Goal: Check status: Check status

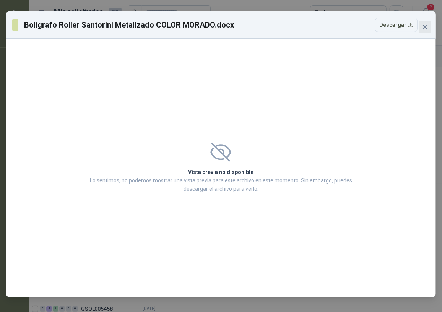
click at [425, 22] on button "Close" at bounding box center [425, 27] width 12 height 12
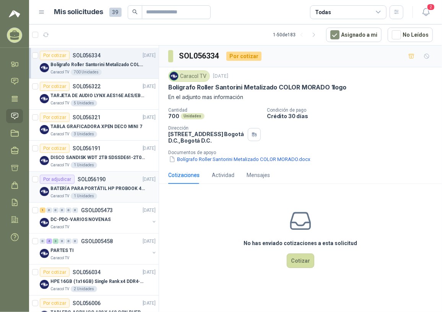
scroll to position [69, 0]
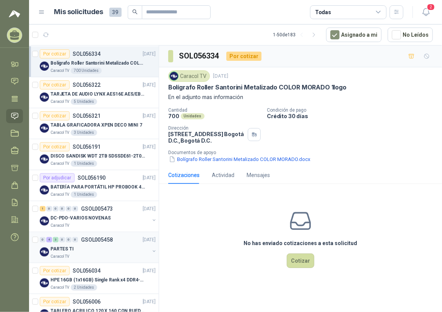
click at [81, 243] on div "0 4 3 0 0 0 GSOL005458 [DATE]" at bounding box center [98, 239] width 117 height 9
click at [75, 249] on div "PARTES TI" at bounding box center [100, 248] width 99 height 9
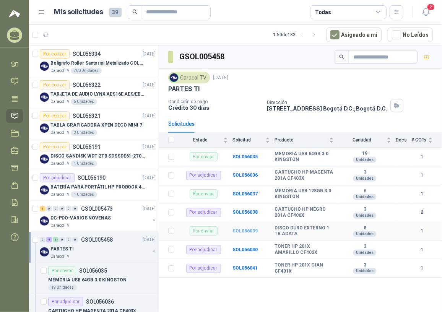
click at [253, 232] on b "SOL056039" at bounding box center [245, 230] width 25 height 5
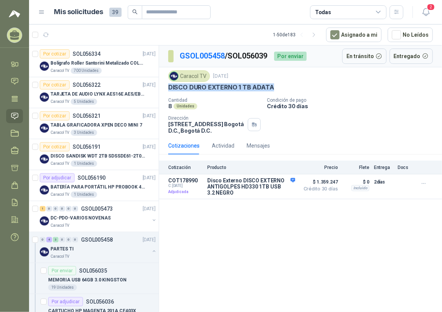
drag, startPoint x: 168, startPoint y: 84, endPoint x: 272, endPoint y: 89, distance: 103.8
click at [272, 89] on div "DISCO DURO EXTERNO 1 TB ADATA" at bounding box center [300, 87] width 265 height 8
copy p "DISCO DURO EXTERNO 1 TB ADATA"
